Goal: Browse casually

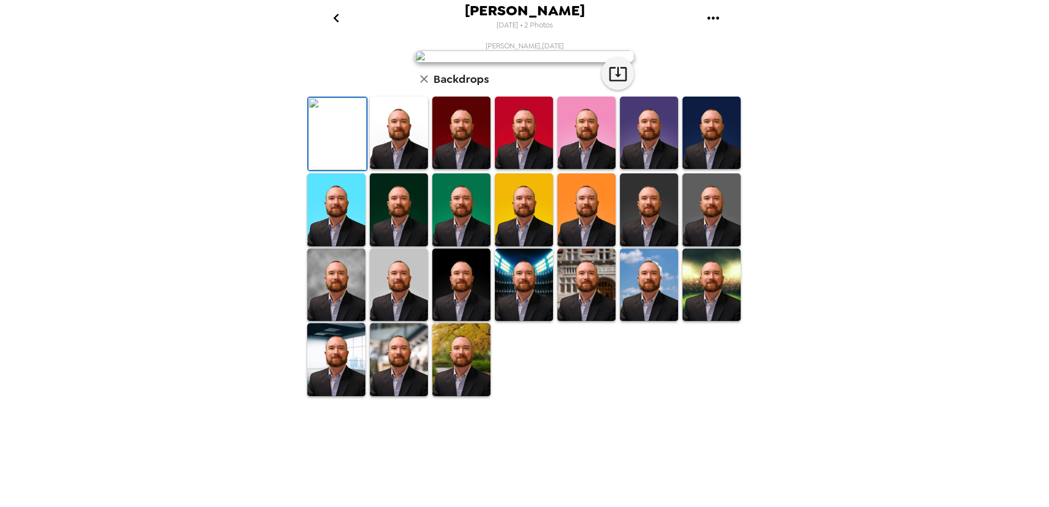
scroll to position [152, 0]
click at [391, 395] on img at bounding box center [399, 359] width 58 height 72
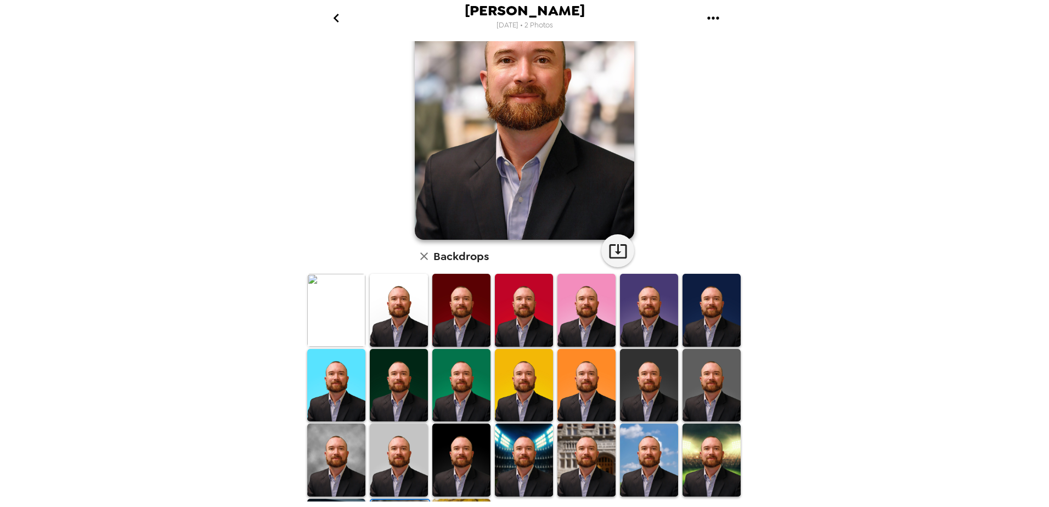
scroll to position [0, 0]
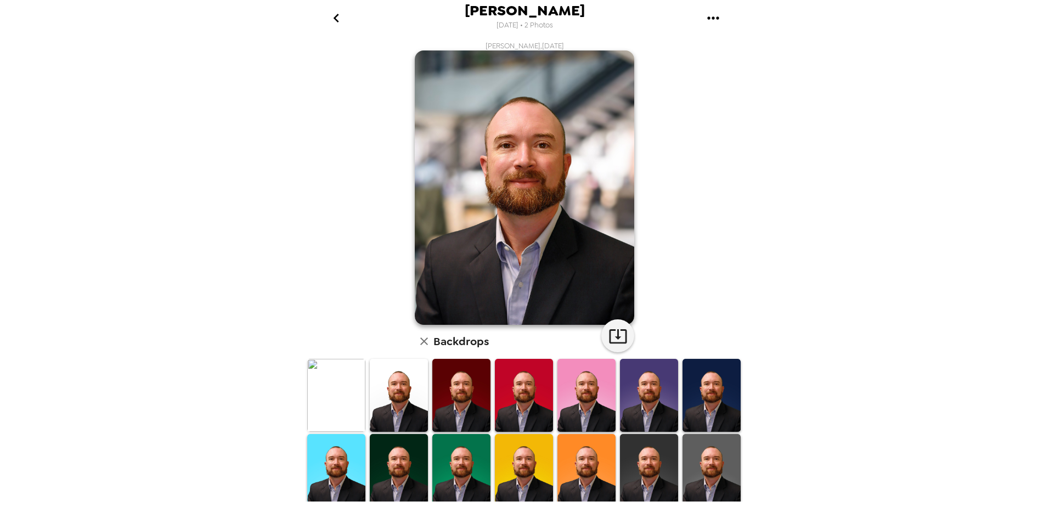
click at [355, 391] on img at bounding box center [336, 395] width 58 height 72
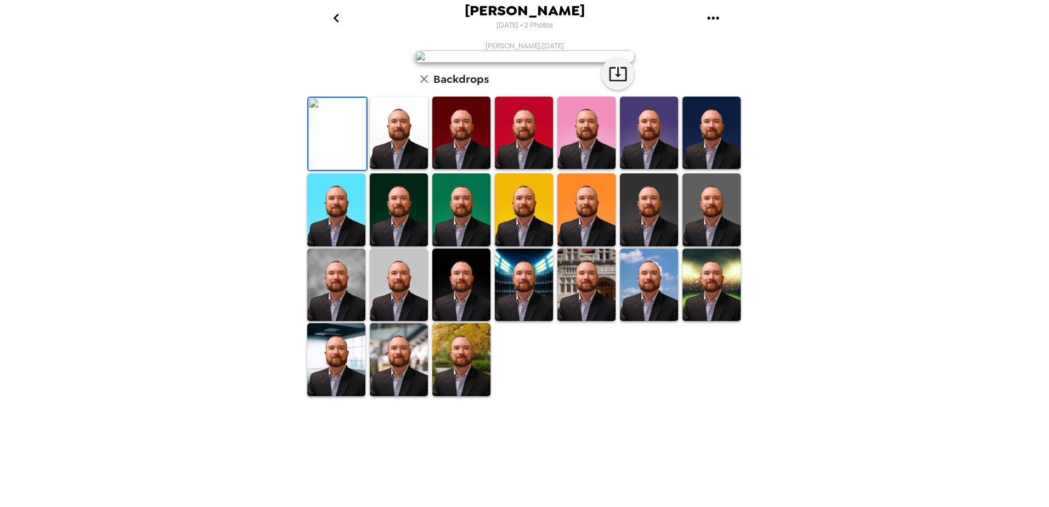
click at [401, 169] on img at bounding box center [399, 133] width 58 height 72
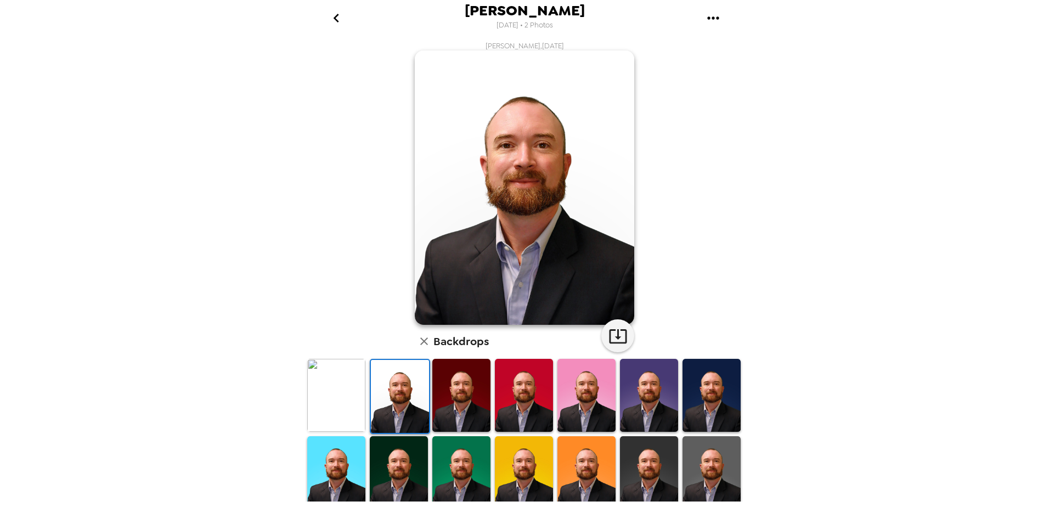
click at [479, 402] on img at bounding box center [461, 395] width 58 height 72
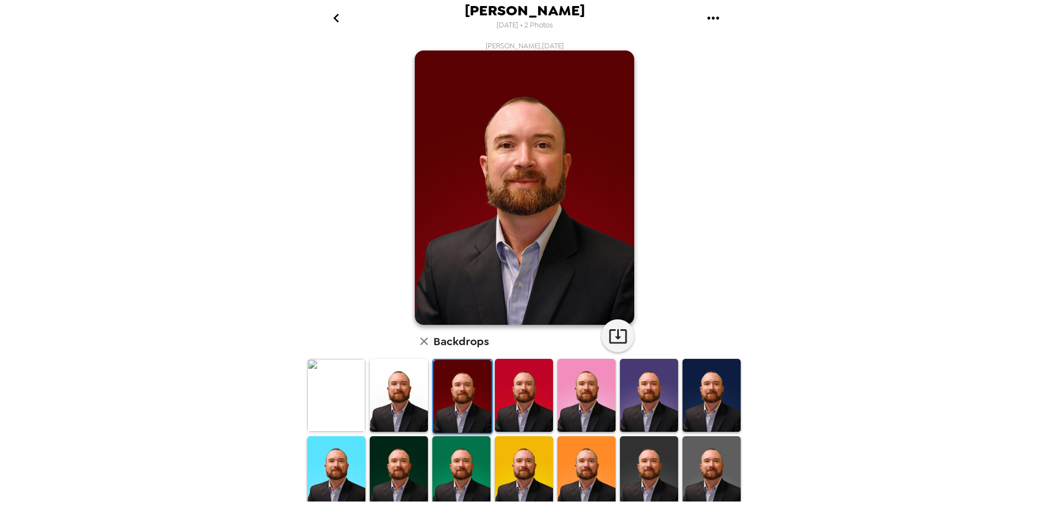
click at [531, 387] on img at bounding box center [524, 395] width 58 height 72
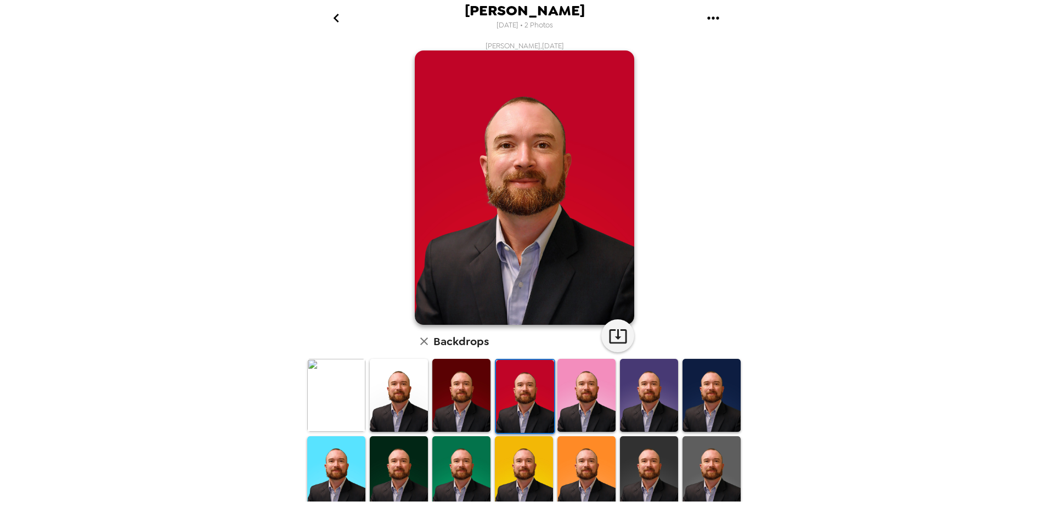
click at [582, 389] on img at bounding box center [586, 395] width 58 height 72
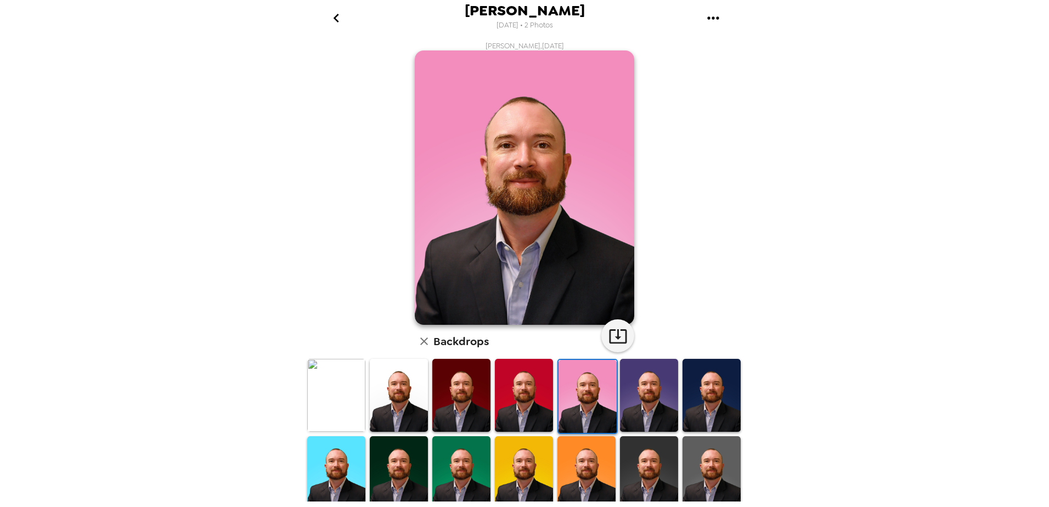
click at [634, 397] on img at bounding box center [649, 395] width 58 height 72
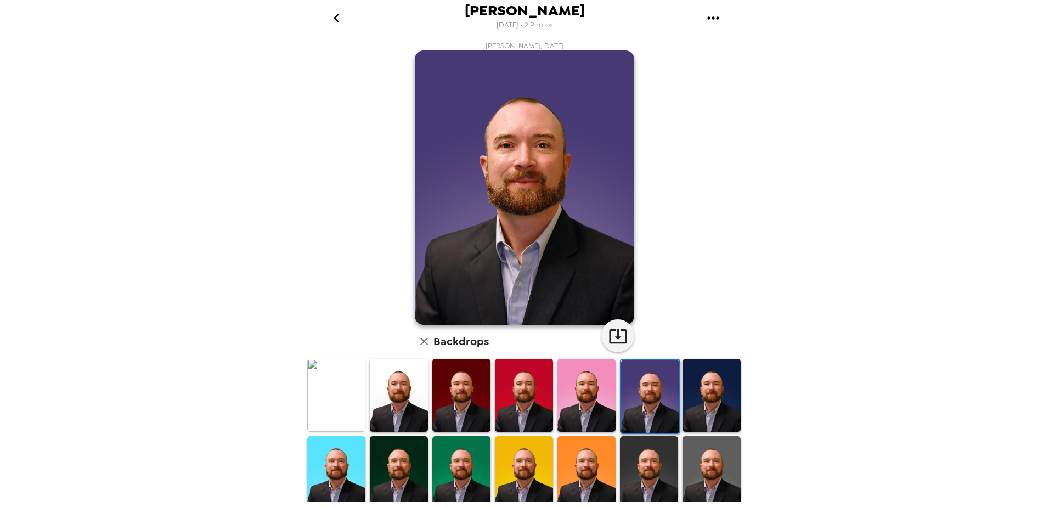
click at [707, 397] on img at bounding box center [711, 395] width 58 height 72
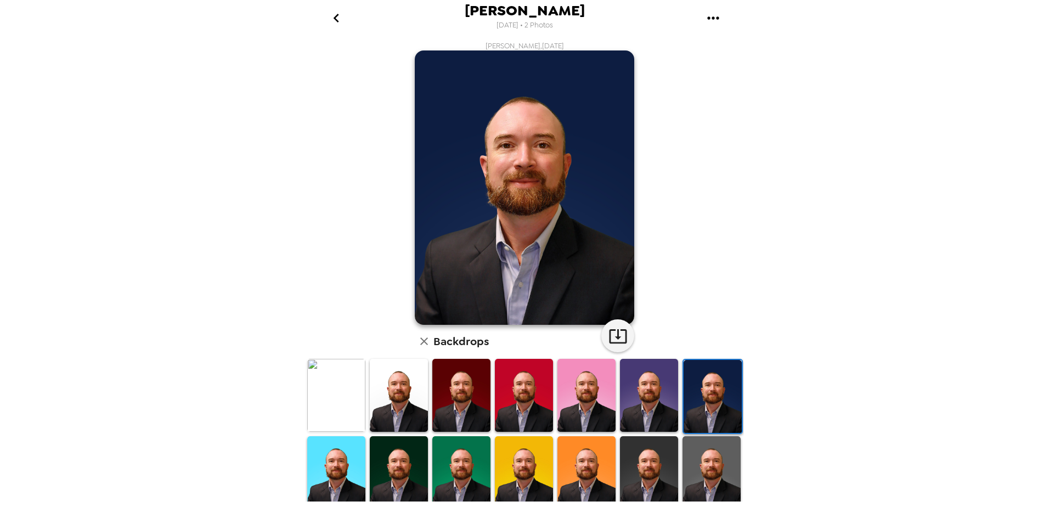
click at [340, 432] on div at bounding box center [336, 396] width 63 height 77
click at [336, 446] on img at bounding box center [336, 472] width 58 height 72
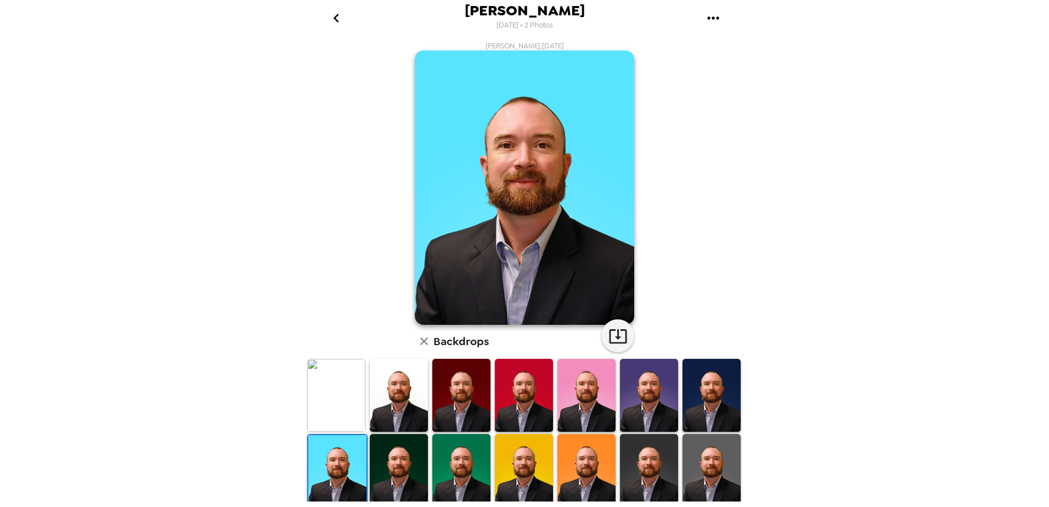
click at [413, 456] on img at bounding box center [399, 470] width 58 height 72
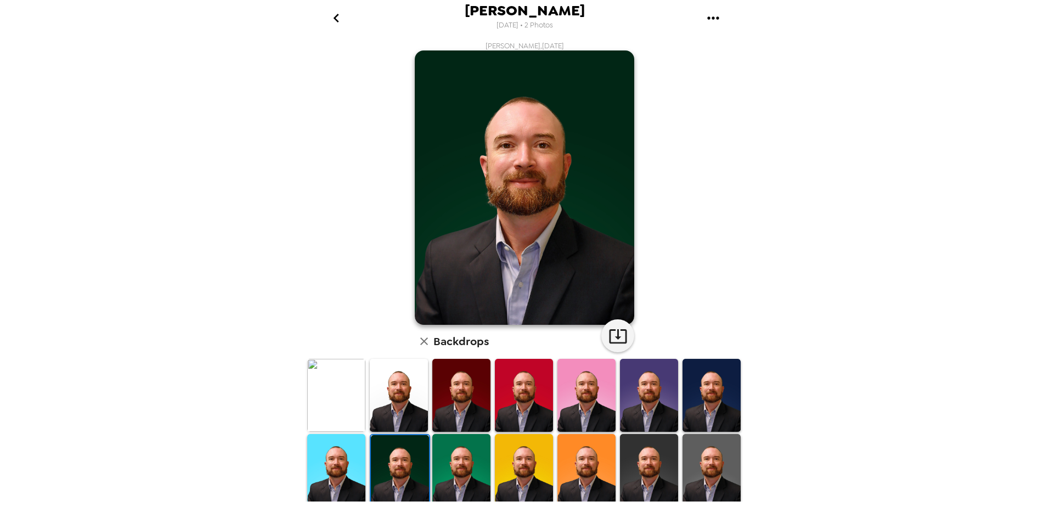
click at [448, 450] on img at bounding box center [461, 470] width 58 height 72
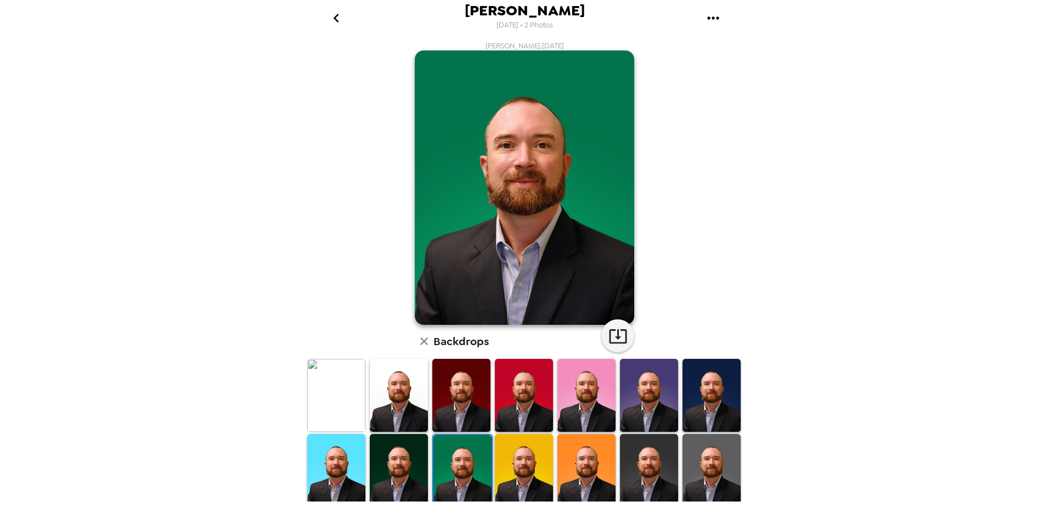
click at [514, 444] on img at bounding box center [524, 470] width 58 height 72
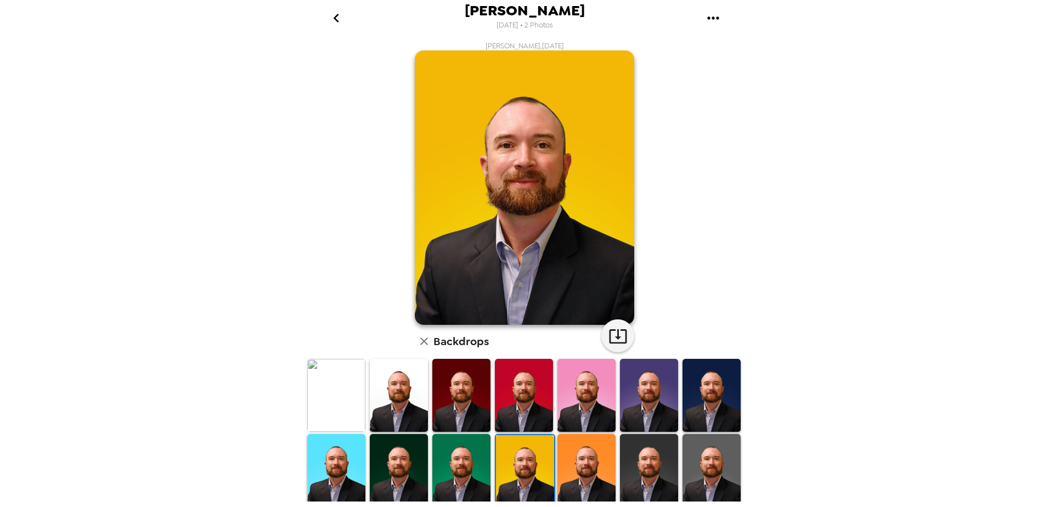
click at [582, 459] on img at bounding box center [586, 470] width 58 height 72
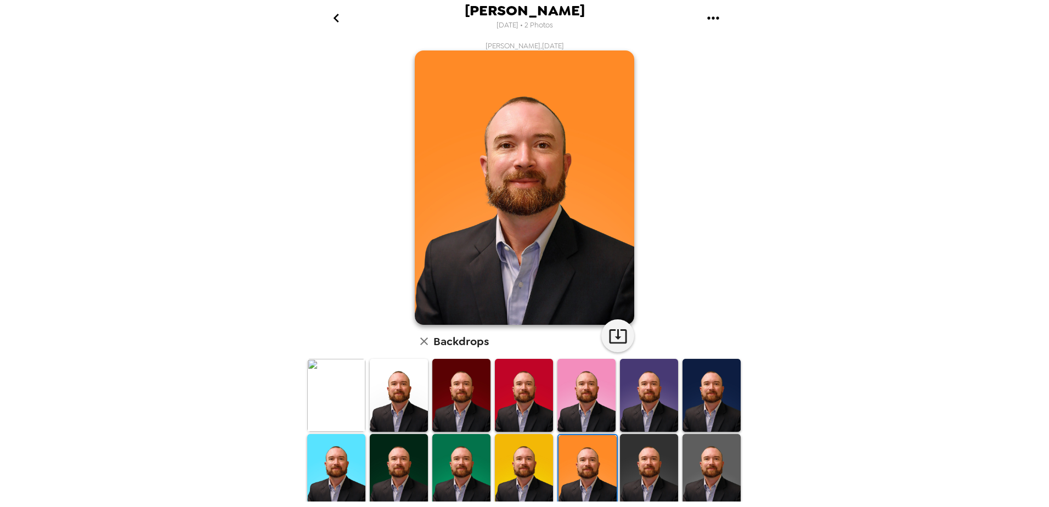
click at [635, 449] on img at bounding box center [649, 470] width 58 height 72
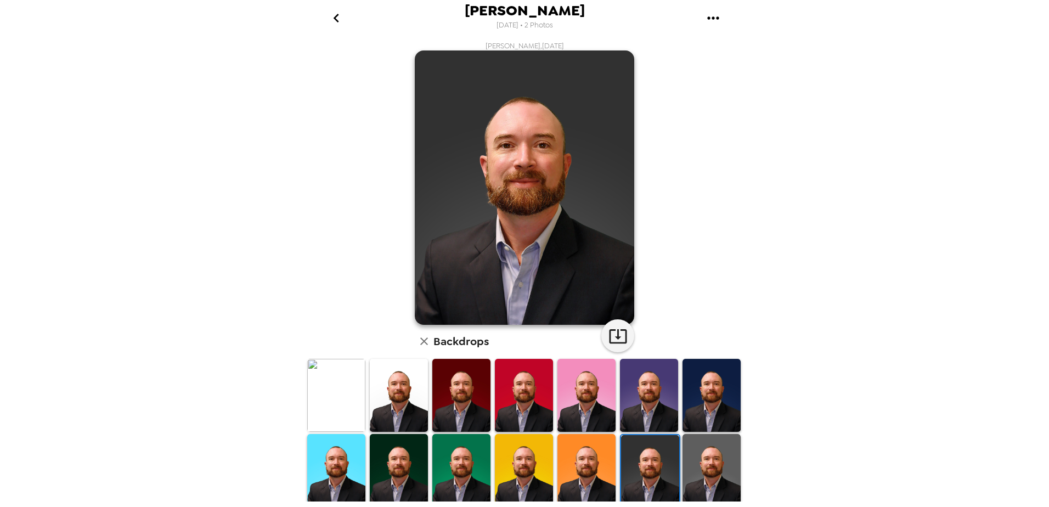
click at [709, 465] on img at bounding box center [711, 470] width 58 height 72
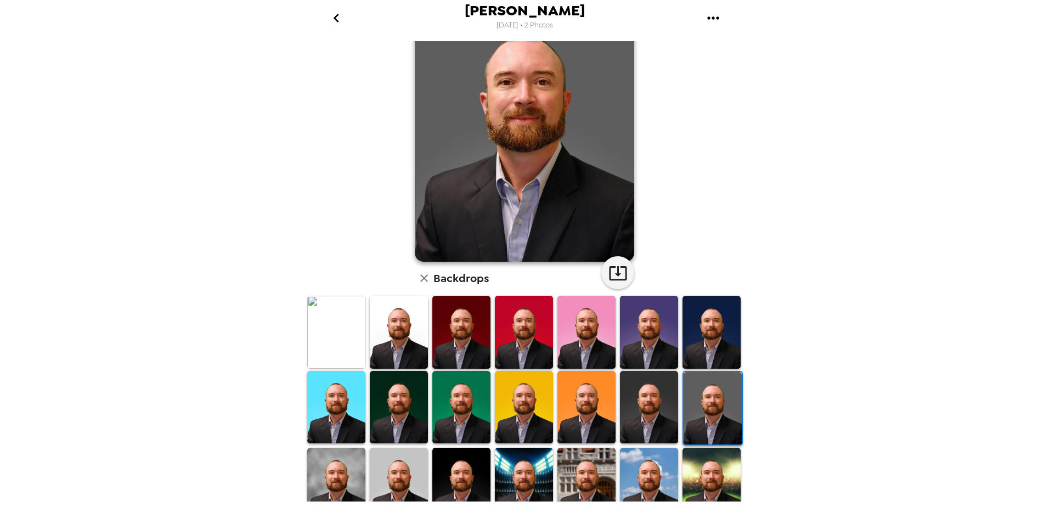
scroll to position [152, 0]
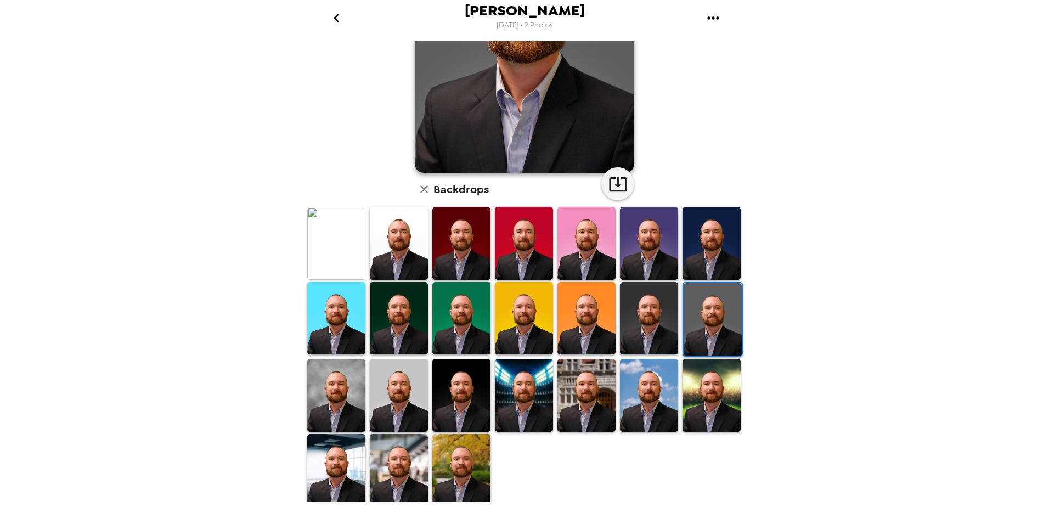
click at [342, 399] on img at bounding box center [336, 395] width 58 height 72
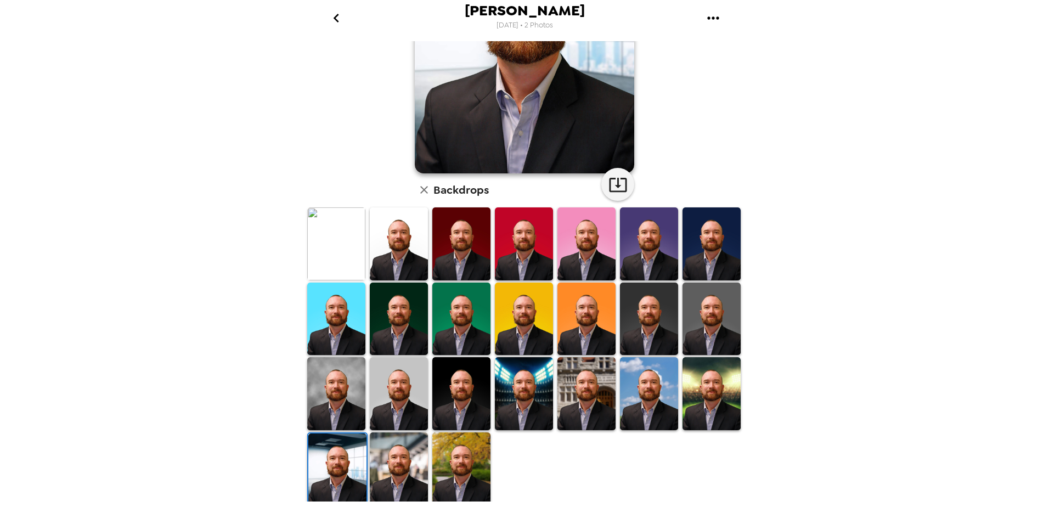
scroll to position [152, 0]
click at [439, 445] on img at bounding box center [461, 468] width 58 height 72
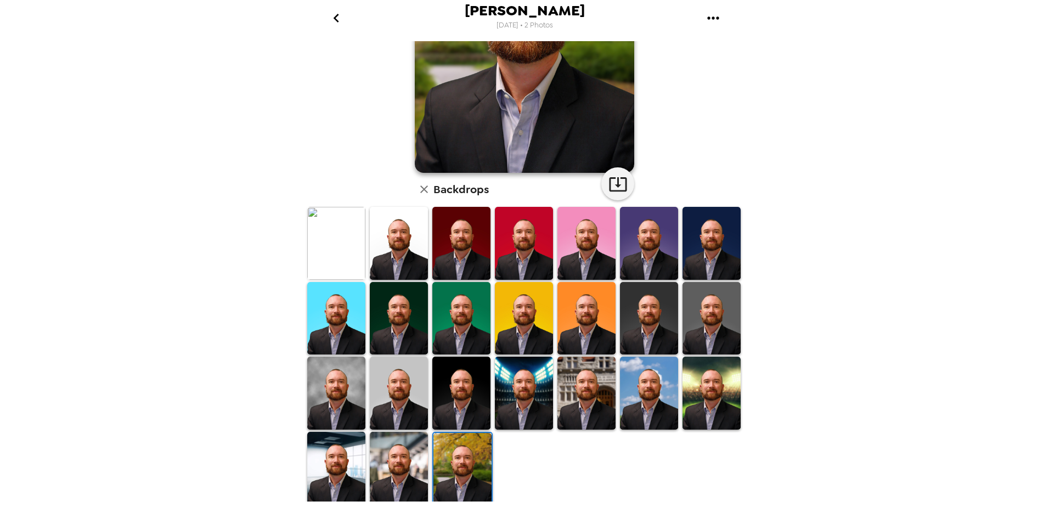
click at [391, 454] on img at bounding box center [399, 468] width 58 height 72
